Goal: Transaction & Acquisition: Purchase product/service

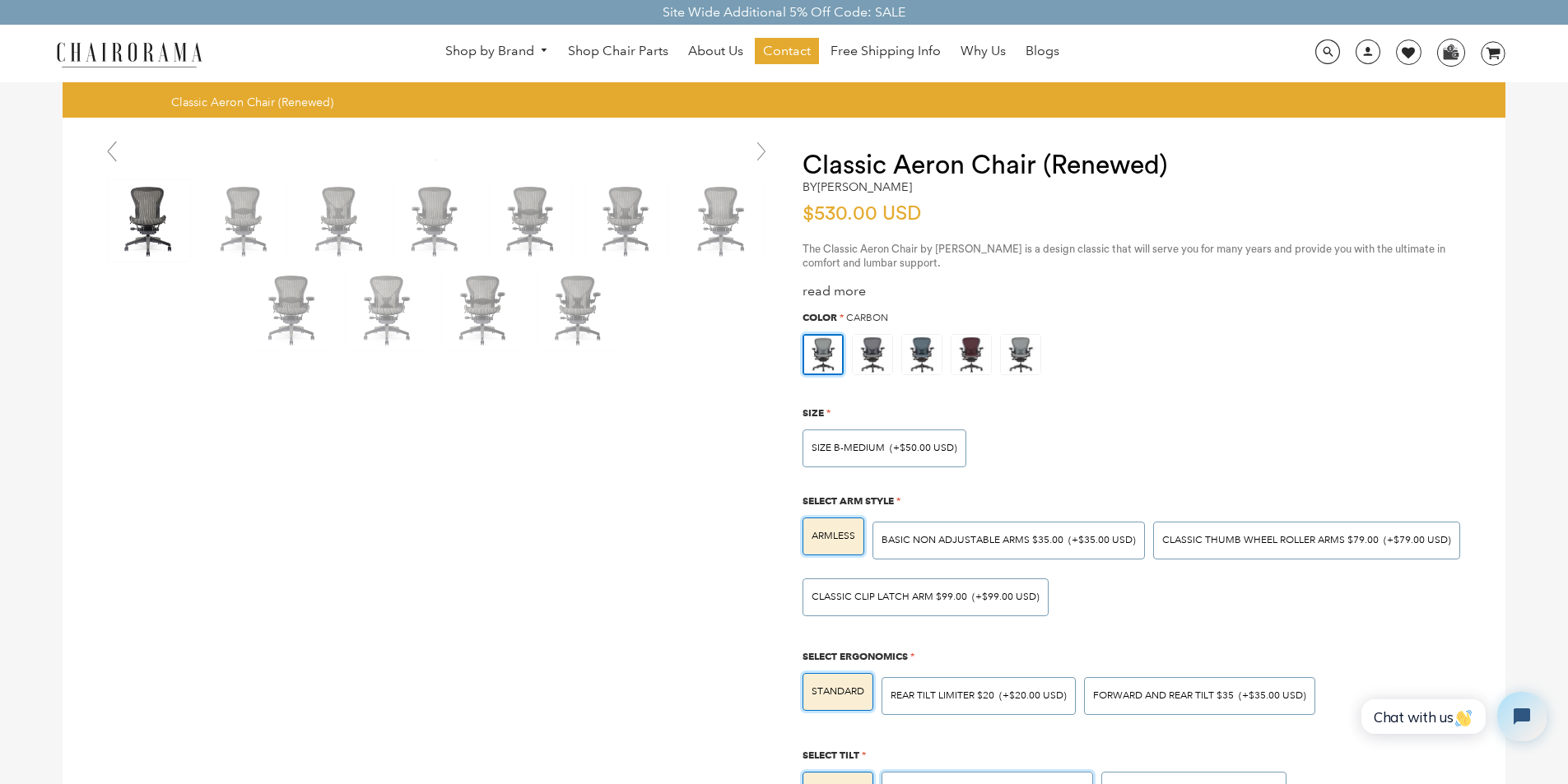
click at [1083, 779] on div "LUMBAR SUPPORT $50.00 (+$50.00 USD)" at bounding box center [987, 790] width 212 height 38
click at [0, 0] on input "LUMBAR SUPPORT $50.00 (+$50.00 USD)" at bounding box center [0, 0] width 0 height 0
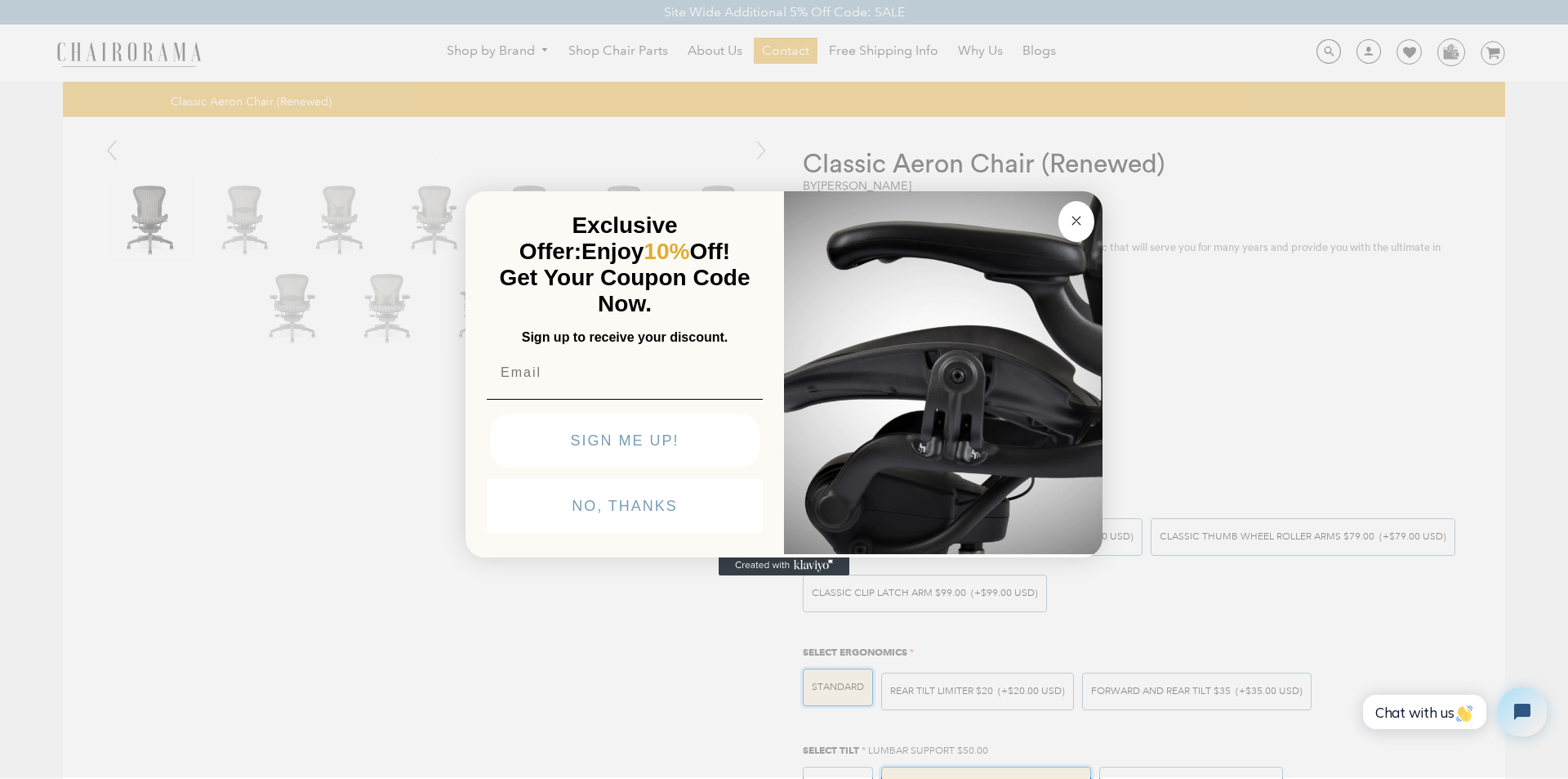
click at [534, 468] on button "SIGN ME UP!" at bounding box center [625, 441] width 270 height 54
click at [522, 357] on input "Email" at bounding box center [625, 373] width 276 height 33
type input "Mandy_Waters14@gmail.com"
click at [293, 774] on div "Close dialog Exclusive Offer: Enjoy 10% Off! Get Your Coupon Code Now. Sign up …" at bounding box center [784, 388] width 1568 height 779
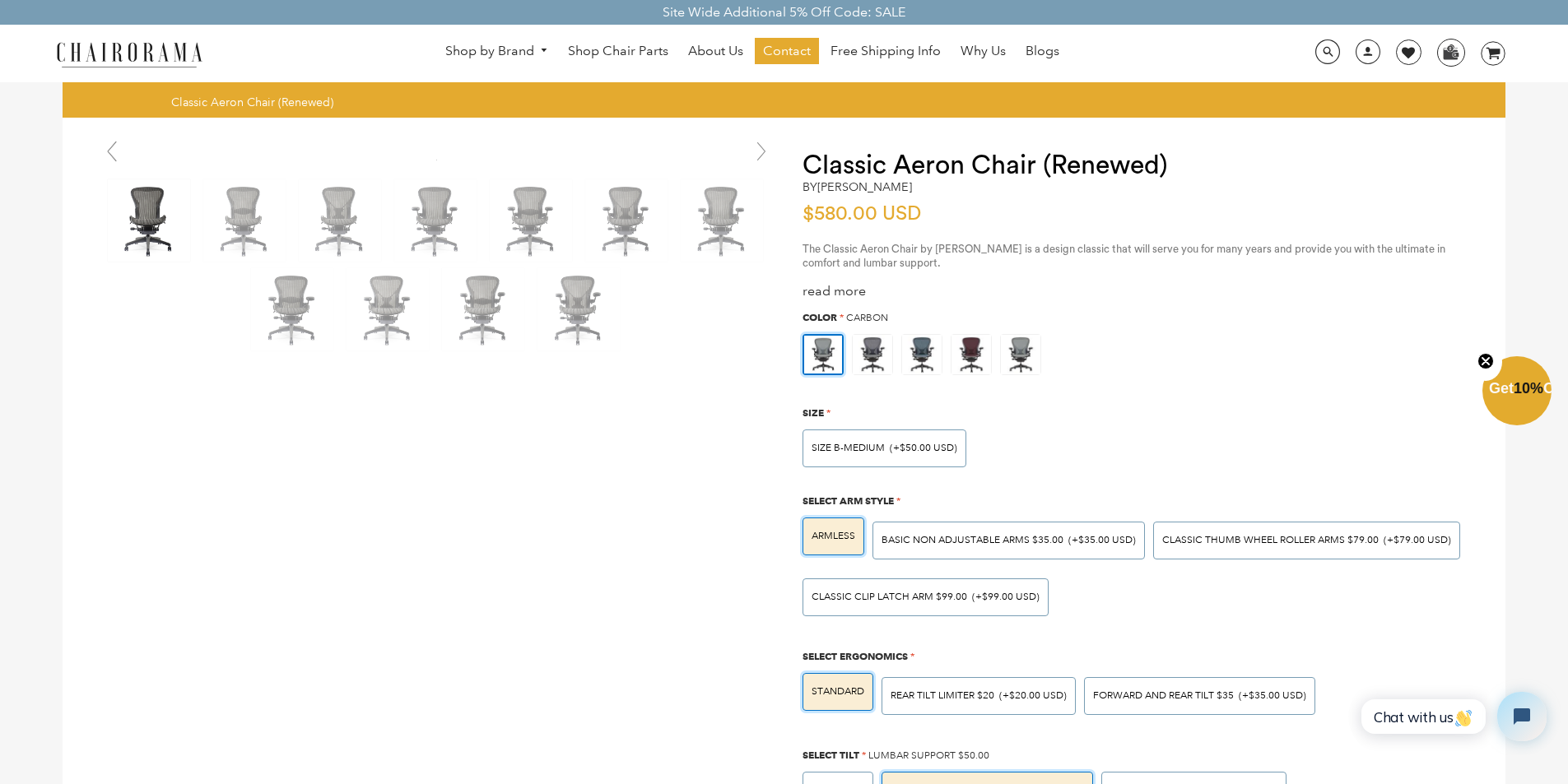
click at [1471, 44] on link "0 image/svg+xml Layer 1" at bounding box center [1487, 53] width 37 height 25
